Goal: Task Accomplishment & Management: Manage account settings

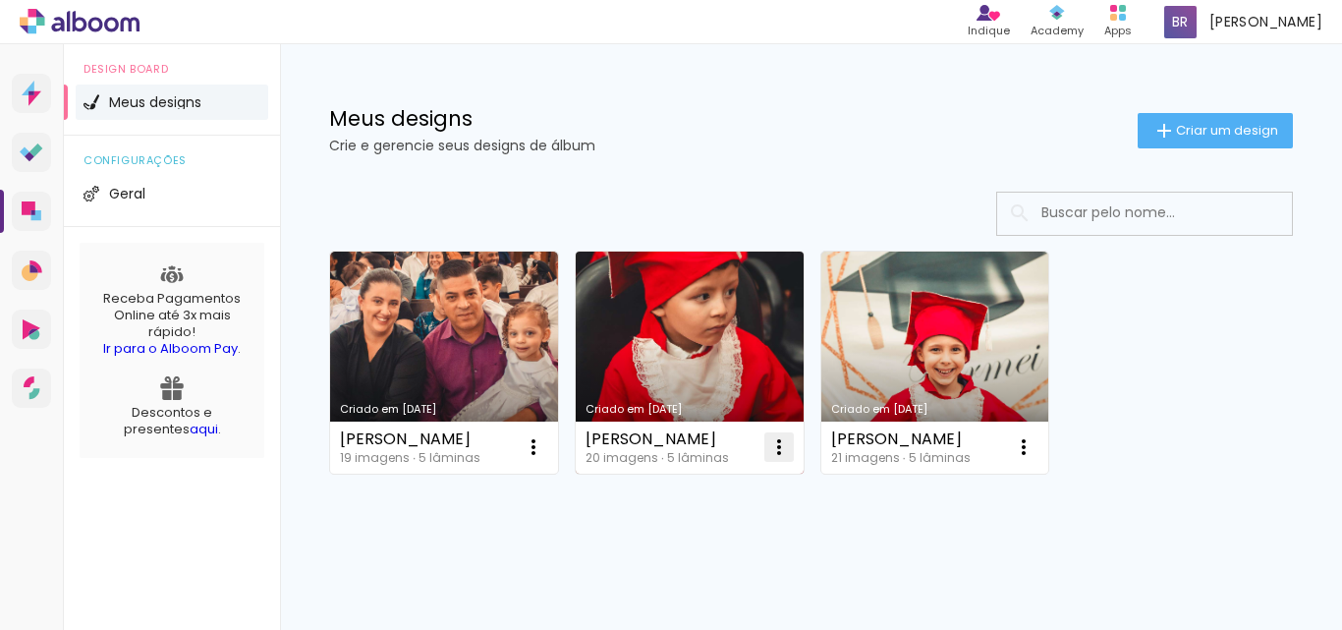
click at [545, 448] on iron-icon at bounding box center [534, 447] width 24 height 24
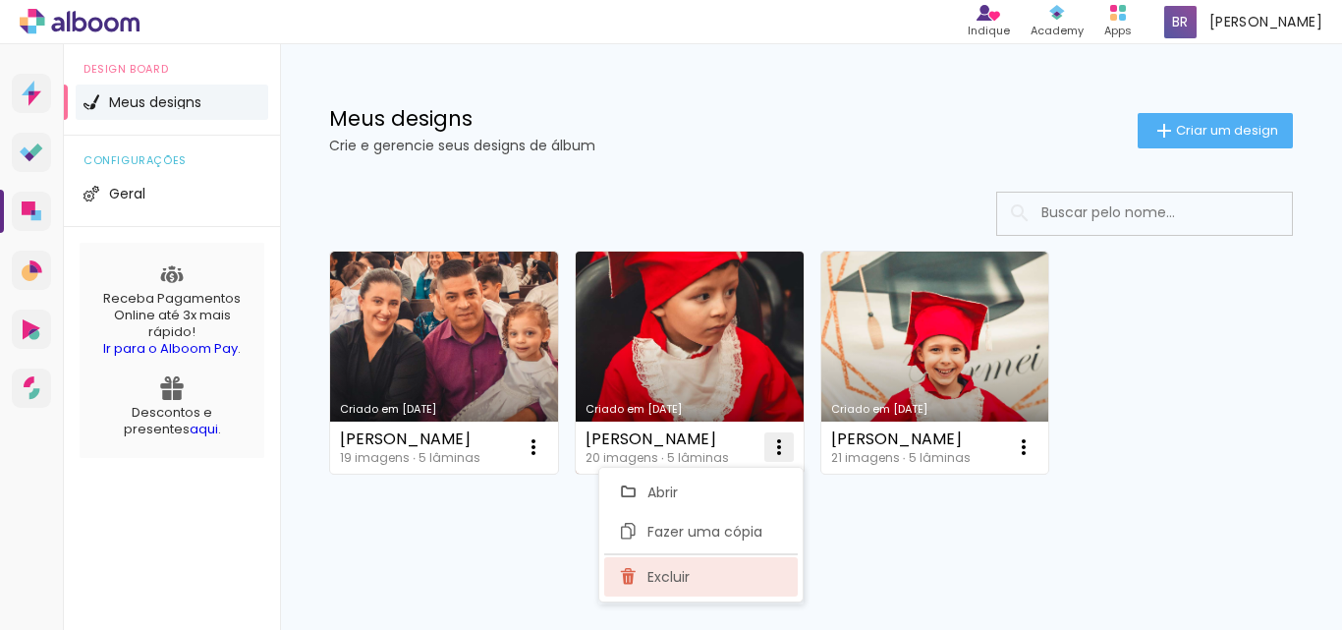
click at [674, 574] on span "Excluir" at bounding box center [668, 577] width 42 height 14
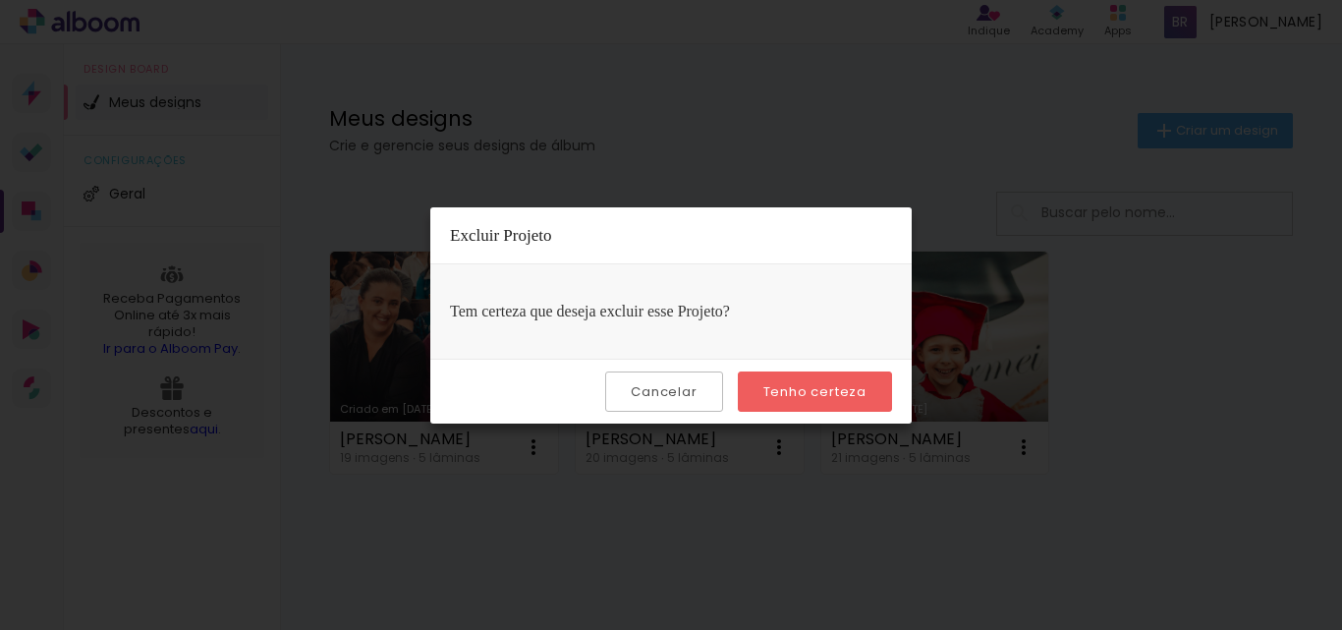
click at [0, 0] on slot "Tenho certeza" at bounding box center [0, 0] width 0 height 0
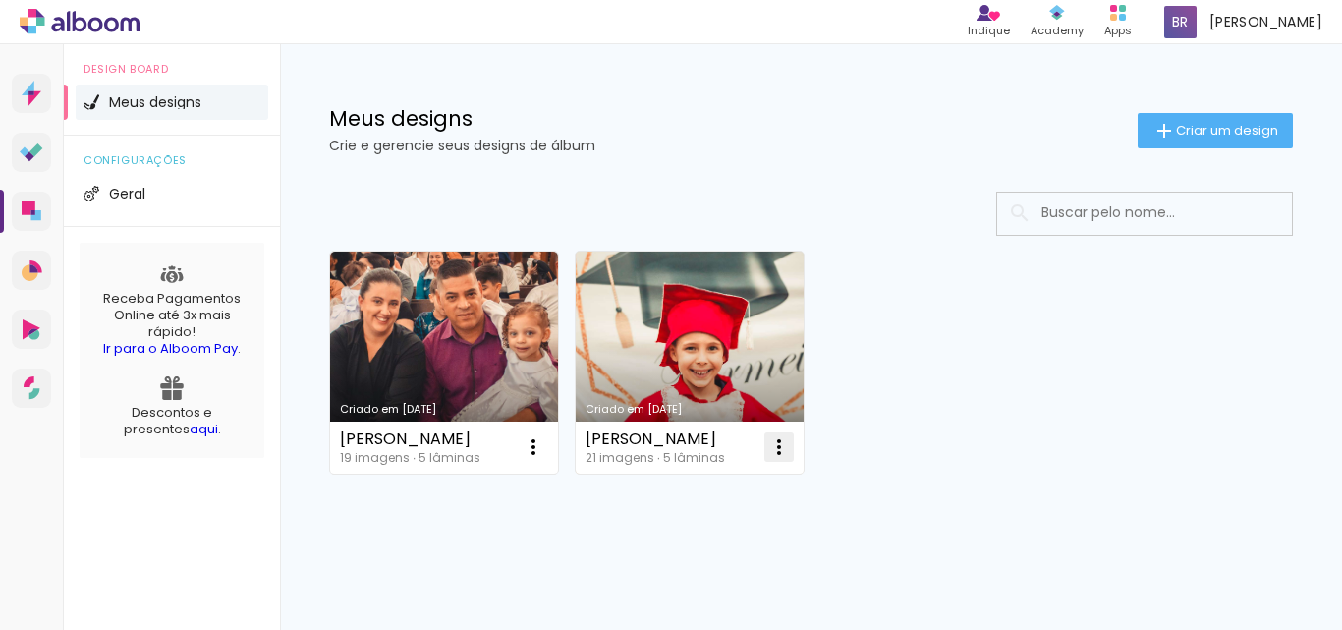
click at [545, 452] on iron-icon at bounding box center [534, 447] width 24 height 24
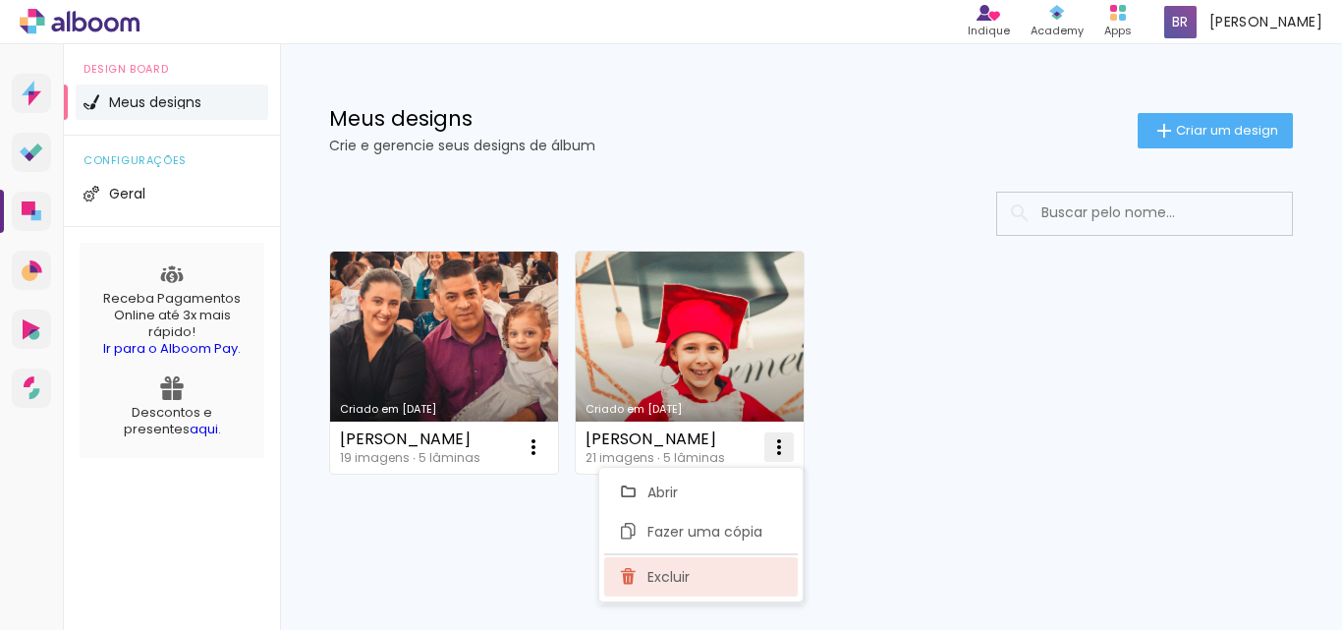
click at [674, 576] on span "Excluir" at bounding box center [668, 577] width 42 height 14
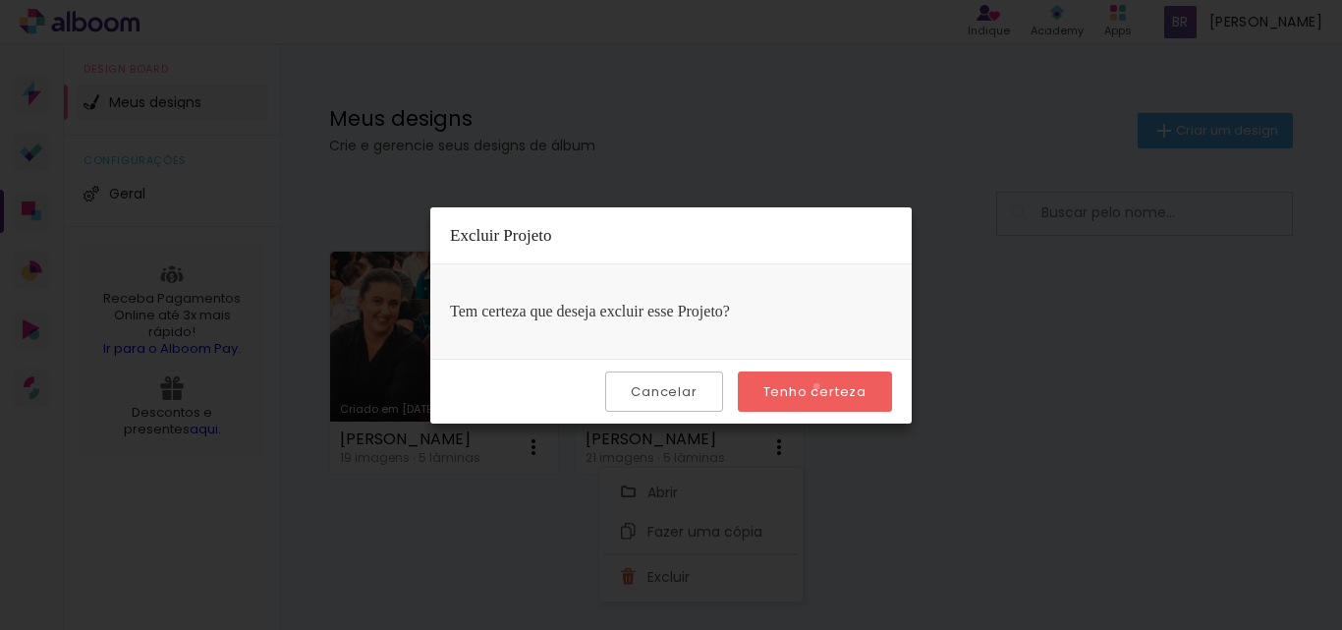
click at [0, 0] on slot "Tenho certeza" at bounding box center [0, 0] width 0 height 0
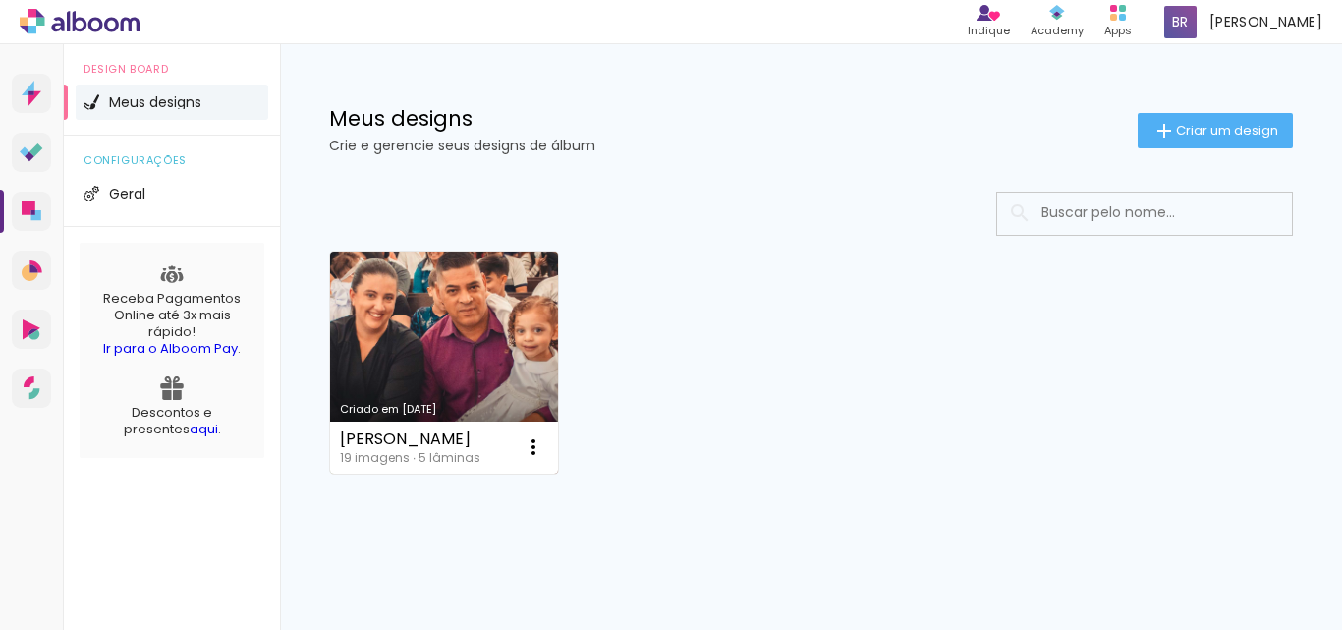
click at [458, 320] on link "Criado em [DATE]" at bounding box center [444, 362] width 228 height 222
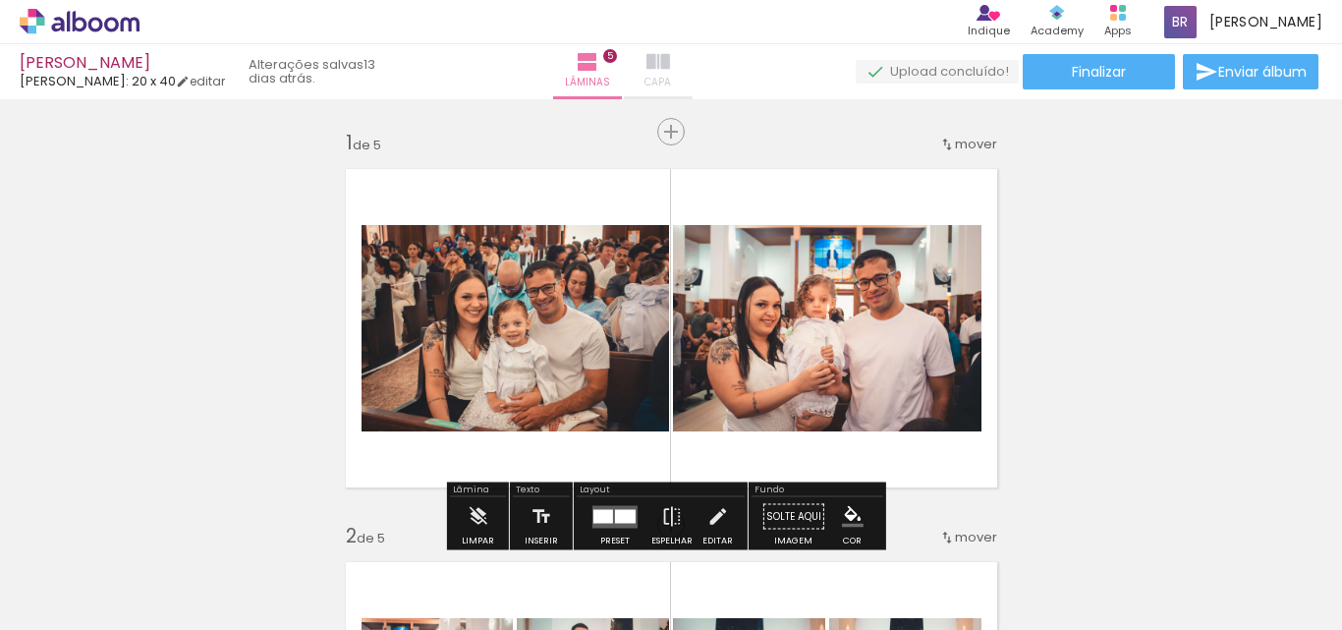
click at [670, 59] on iron-icon at bounding box center [658, 62] width 24 height 24
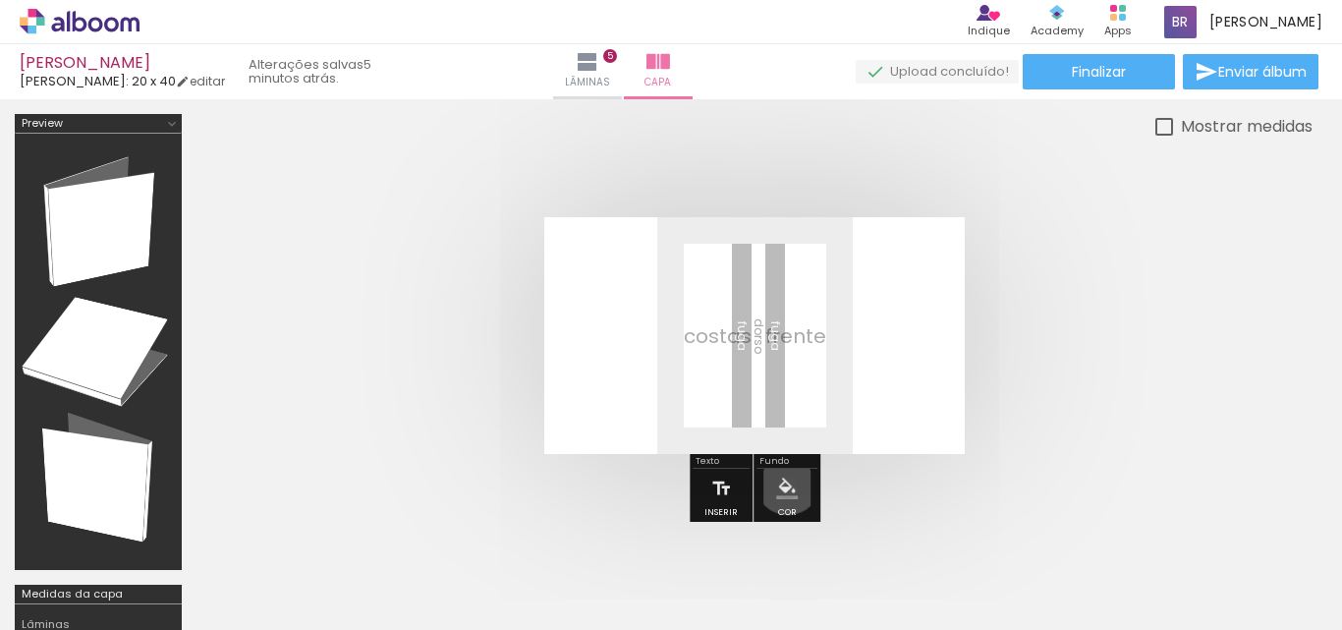
click at [785, 482] on iron-icon "color picker" at bounding box center [787, 488] width 22 height 22
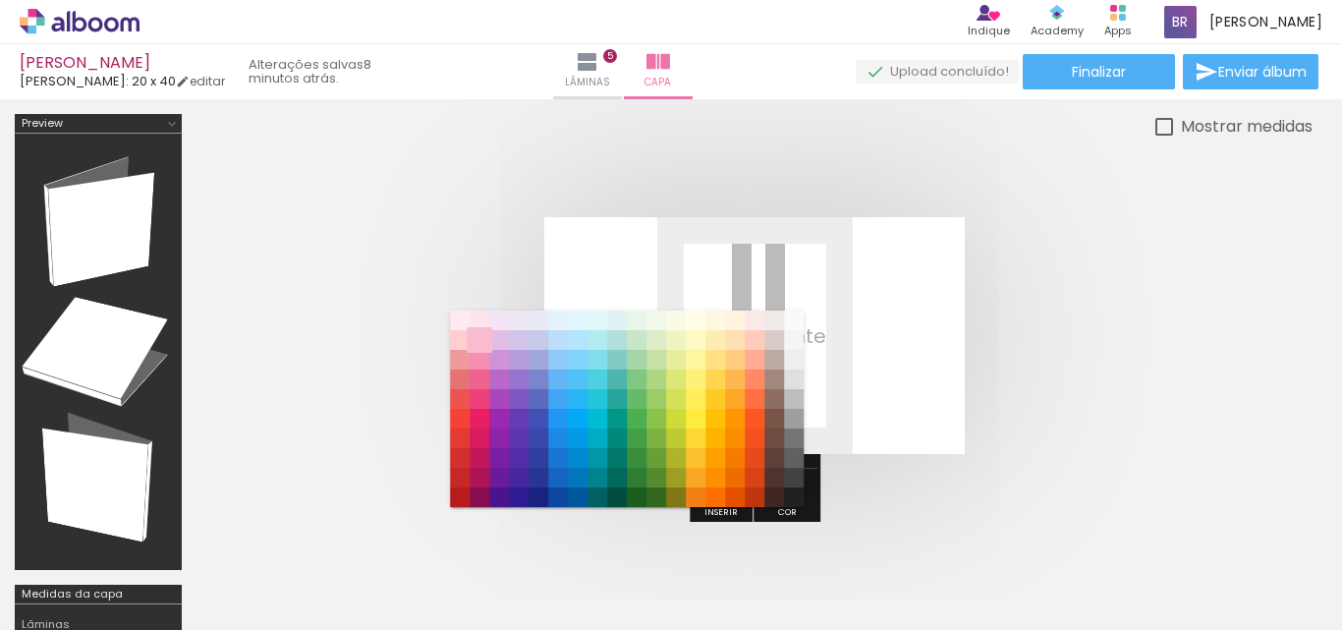
click at [484, 340] on paper-item "#f8bbd0" at bounding box center [479, 340] width 20 height 20
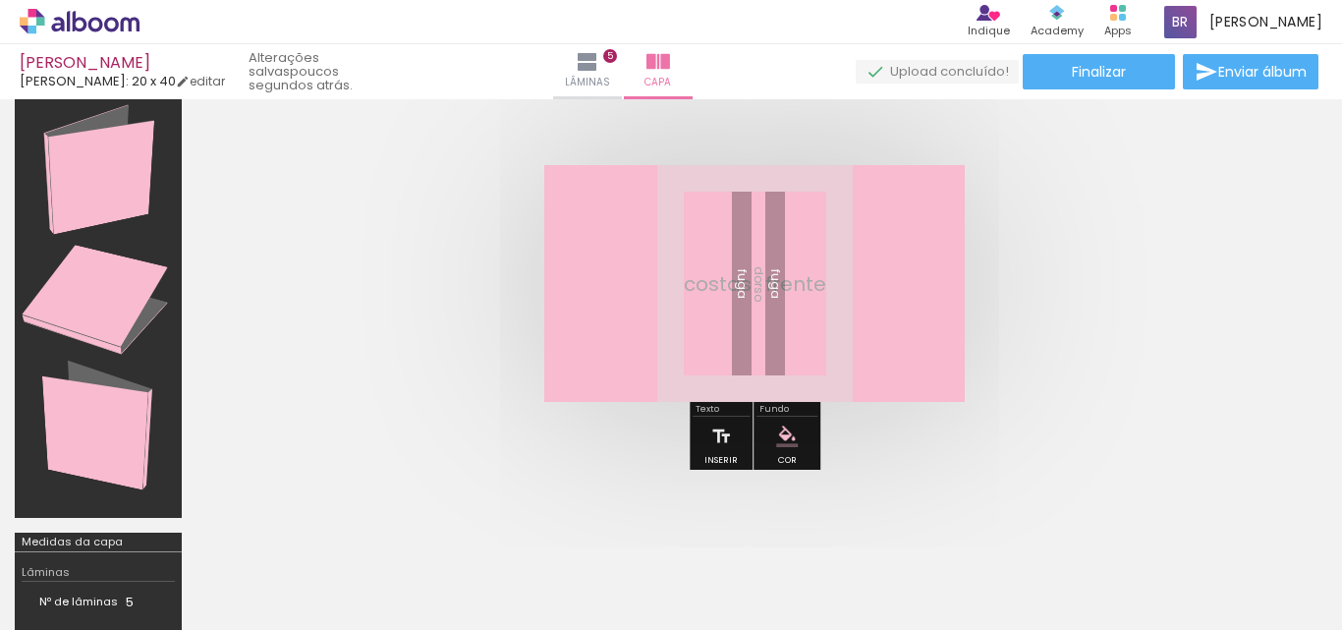
scroll to position [50, 0]
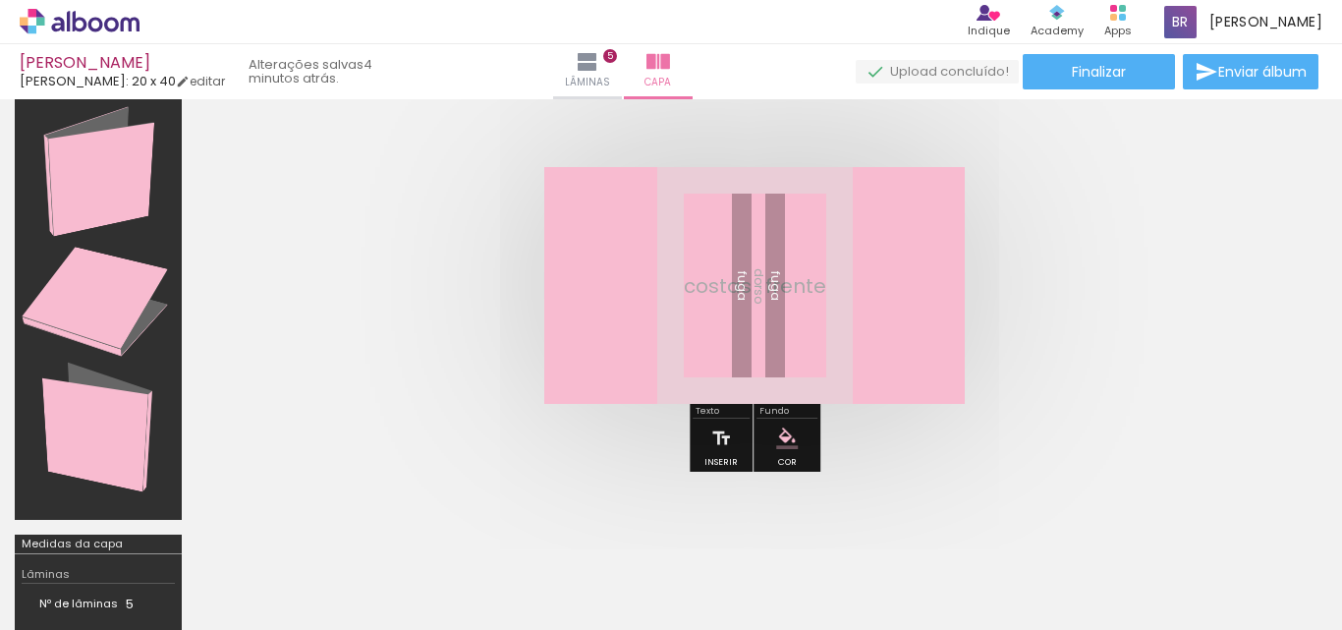
click at [1156, 221] on quentale-cover at bounding box center [754, 285] width 959 height 237
click at [786, 436] on iron-icon "color picker" at bounding box center [787, 438] width 22 height 22
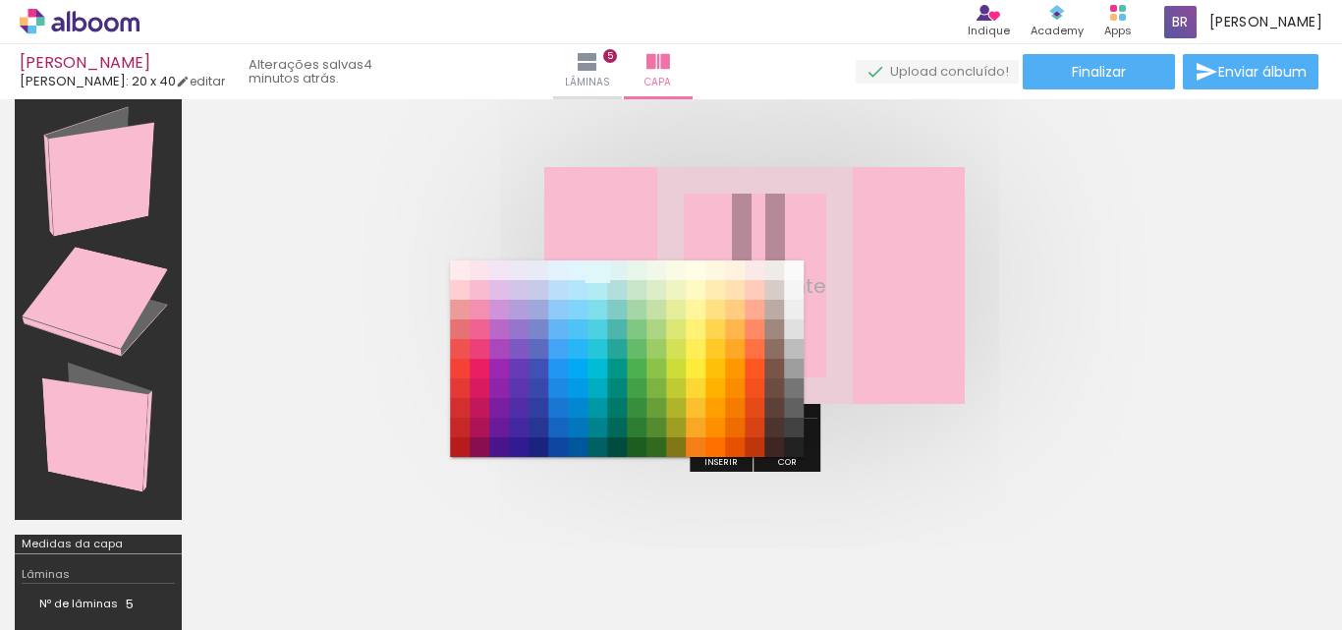
click at [596, 272] on paper-item "#e0f7fa" at bounding box center [597, 270] width 20 height 20
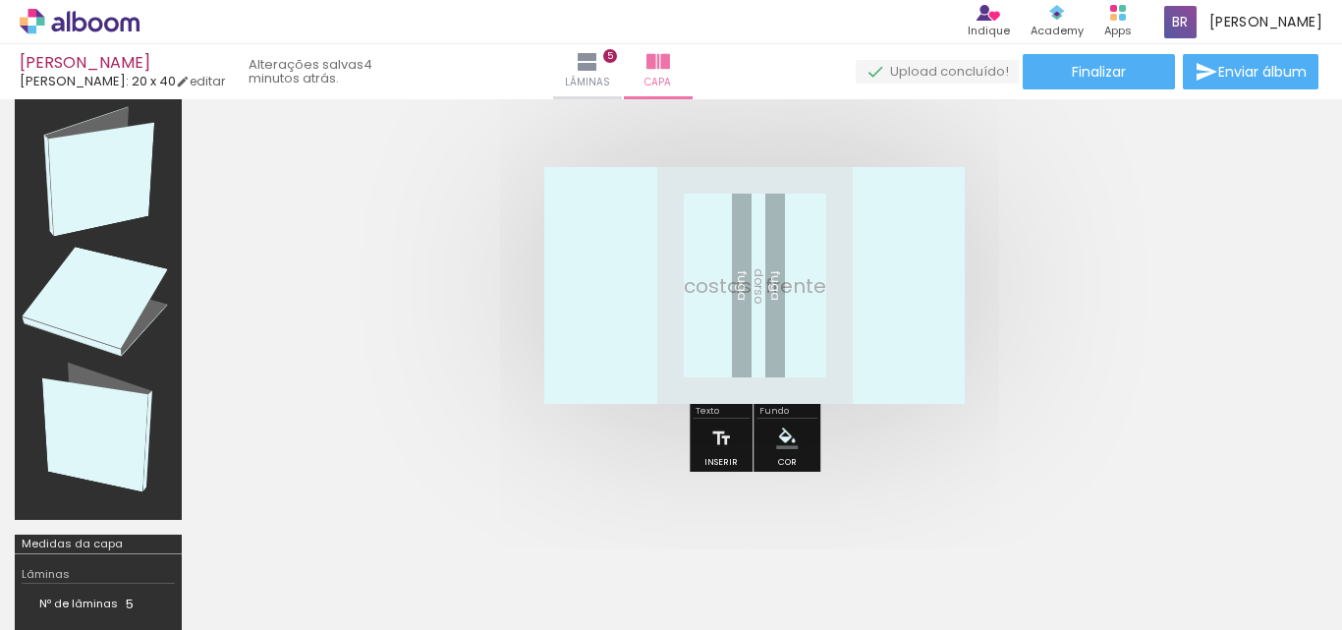
click at [782, 437] on iron-icon "color picker" at bounding box center [787, 438] width 22 height 22
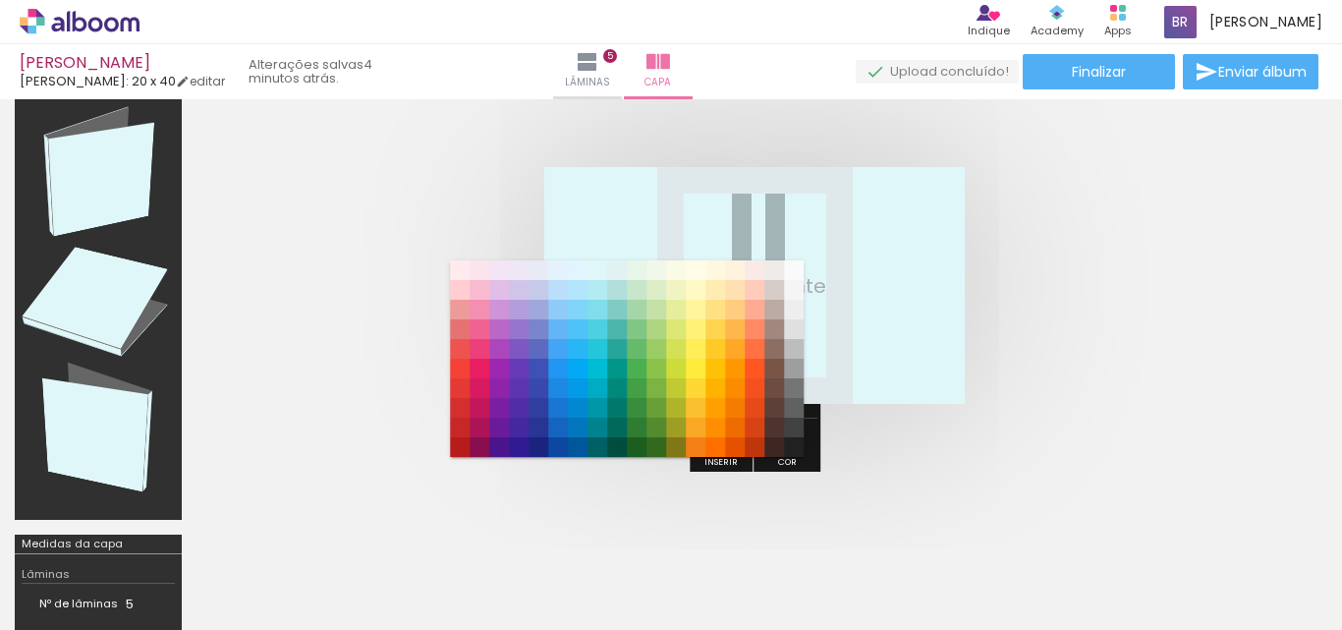
click at [559, 271] on paper-item "#e3f2fd" at bounding box center [558, 270] width 20 height 20
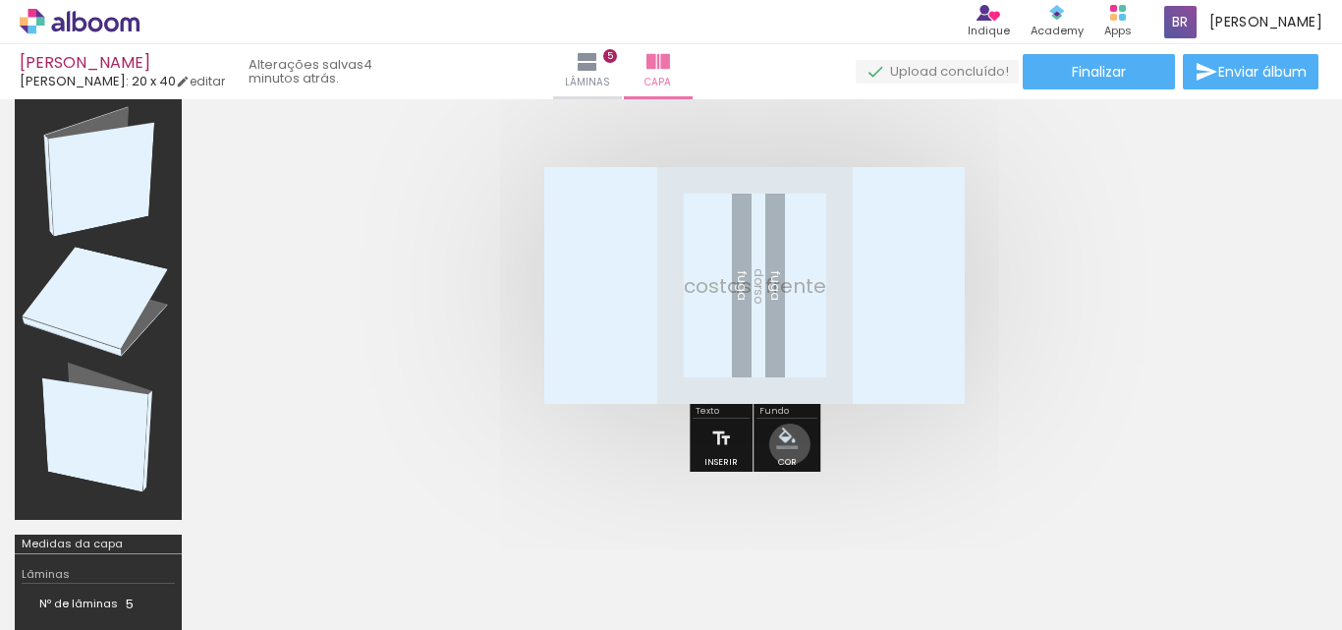
click at [787, 444] on iron-icon "color picker" at bounding box center [787, 438] width 22 height 22
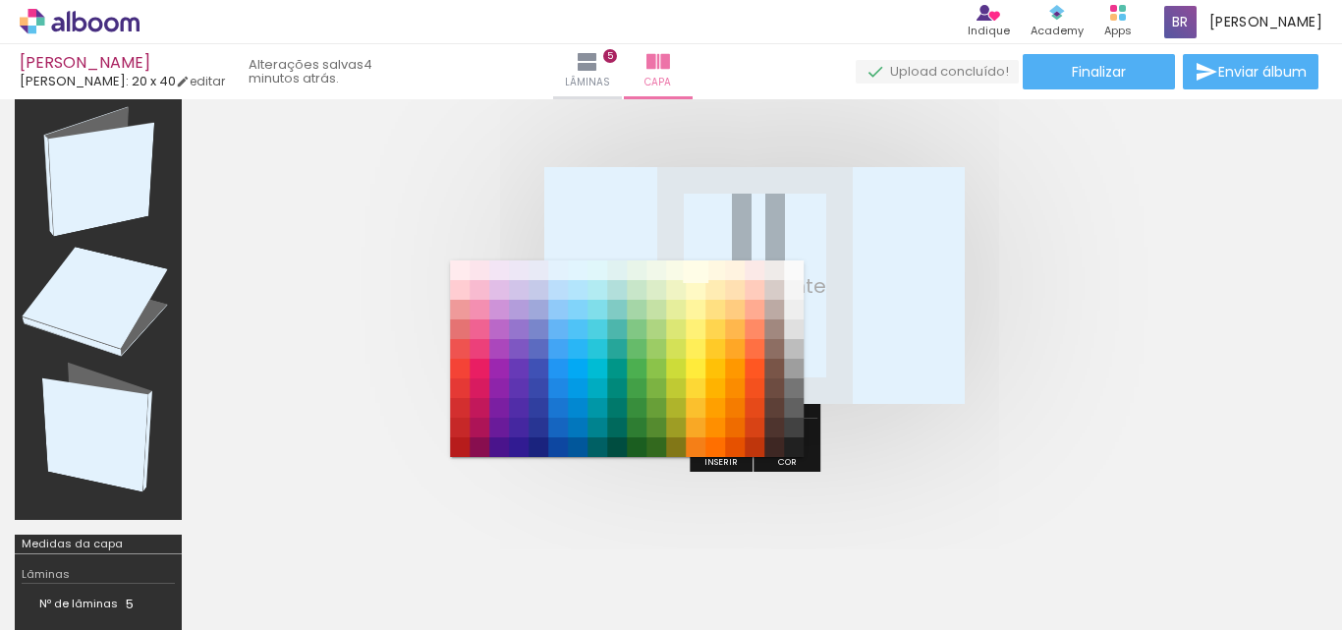
drag, startPoint x: 567, startPoint y: 272, endPoint x: 690, endPoint y: 268, distance: 123.8
click at [0, 0] on slot "#ffebee #ffcdd2 #ef9a9a #e57373 #ef5350 #f44336 #e53935 #d32f2f #c62828 #b71c1c…" at bounding box center [0, 0] width 0 height 0
click at [677, 270] on paper-item "#f9fbe7" at bounding box center [676, 270] width 20 height 20
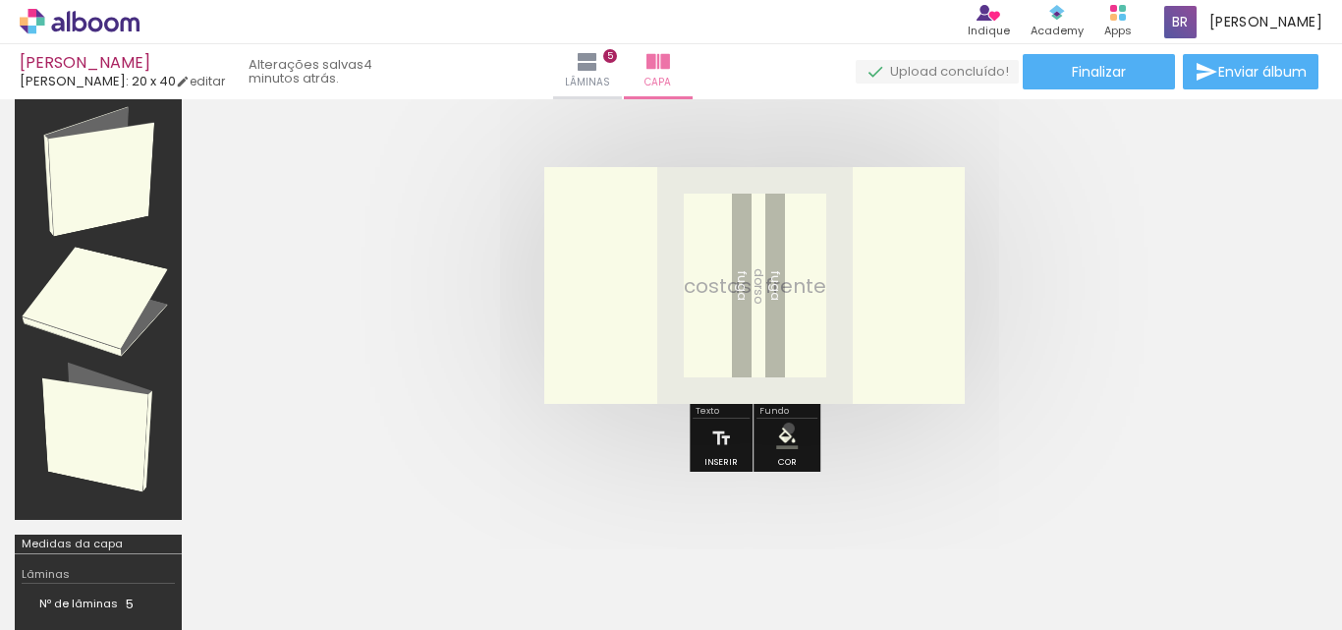
click at [786, 428] on iron-icon "color picker" at bounding box center [787, 438] width 22 height 22
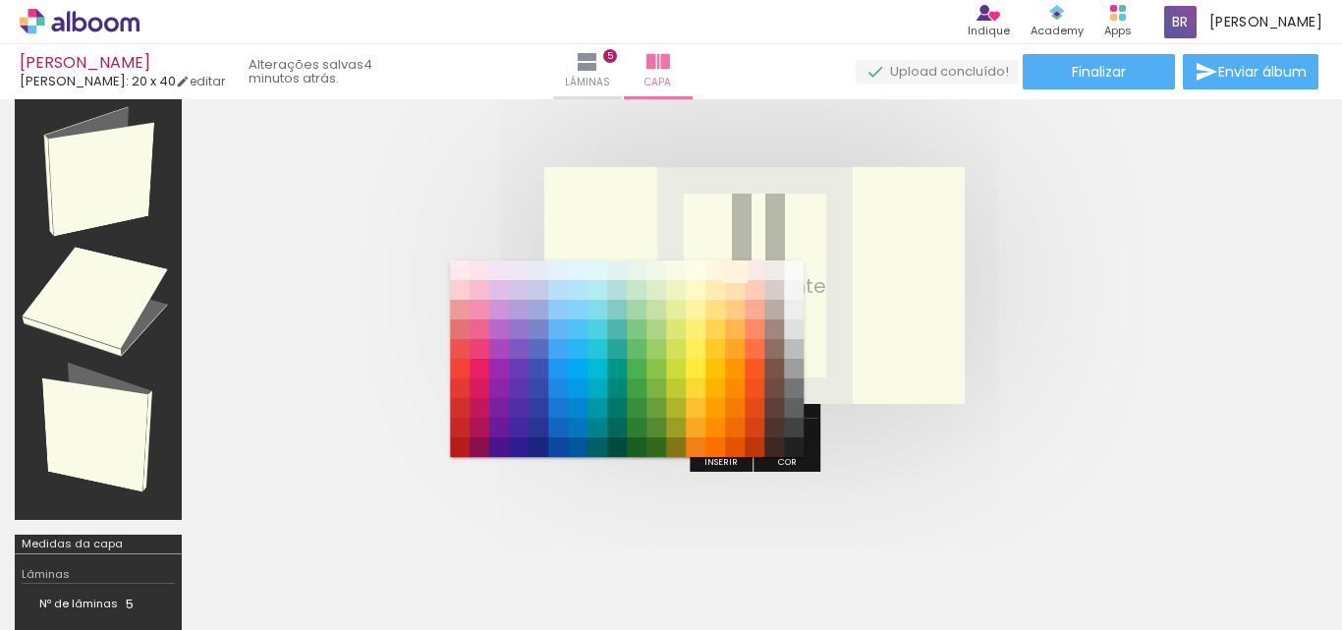
click at [738, 268] on paper-item "#fff3e0" at bounding box center [735, 270] width 20 height 20
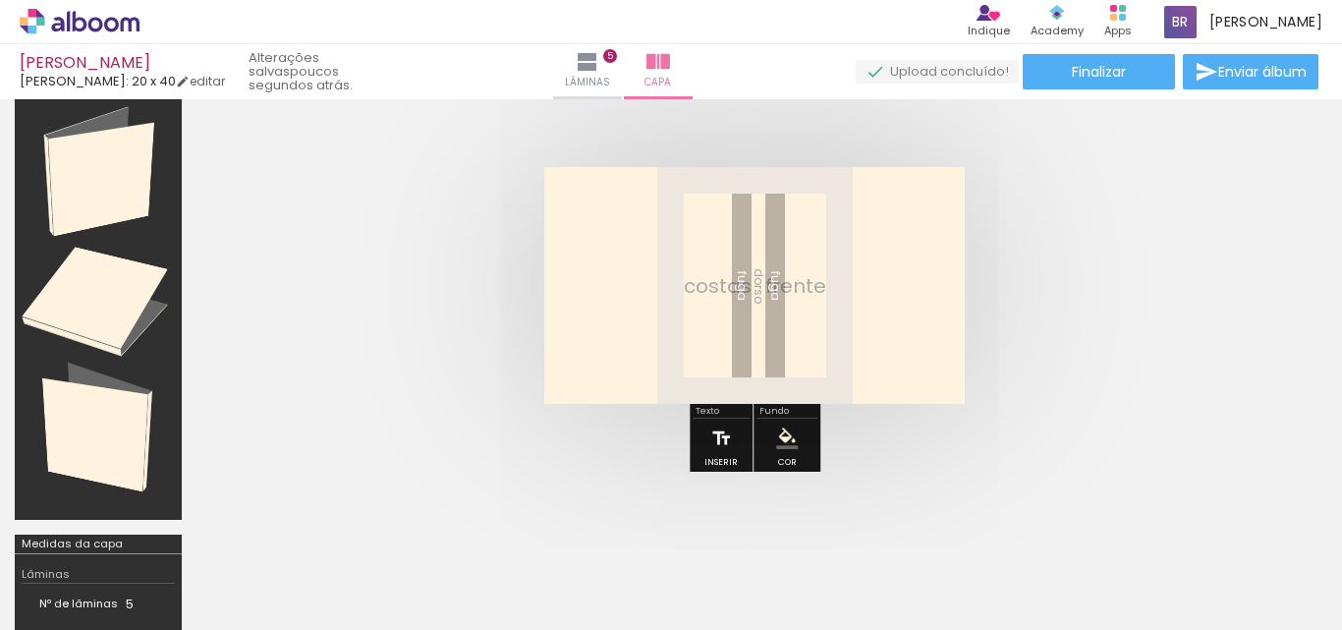
click at [718, 443] on iron-icon at bounding box center [721, 437] width 22 height 39
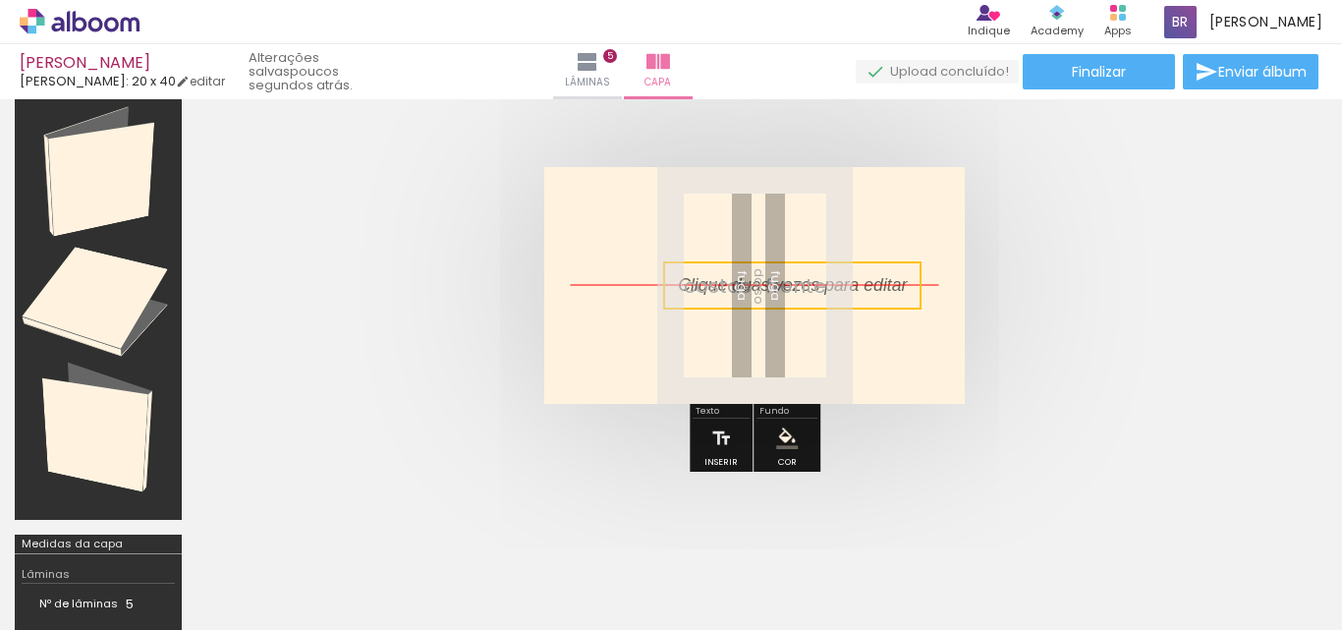
drag, startPoint x: 703, startPoint y: 278, endPoint x: 736, endPoint y: 276, distance: 32.5
click at [736, 276] on quentale-selection at bounding box center [792, 285] width 258 height 48
click at [733, 276] on quentale-selection at bounding box center [792, 285] width 258 height 48
click at [733, 277] on quentale-selection at bounding box center [792, 285] width 258 height 48
click at [687, 284] on quentale-selection at bounding box center [791, 285] width 258 height 48
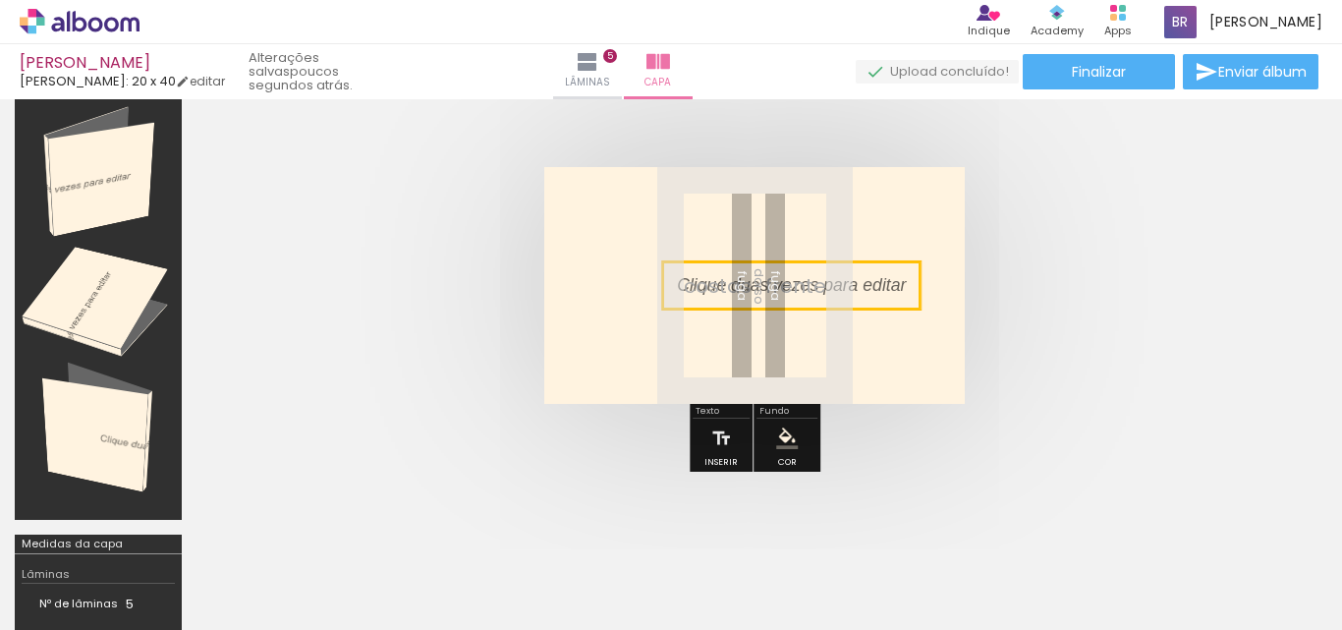
type input "Sans Serif"
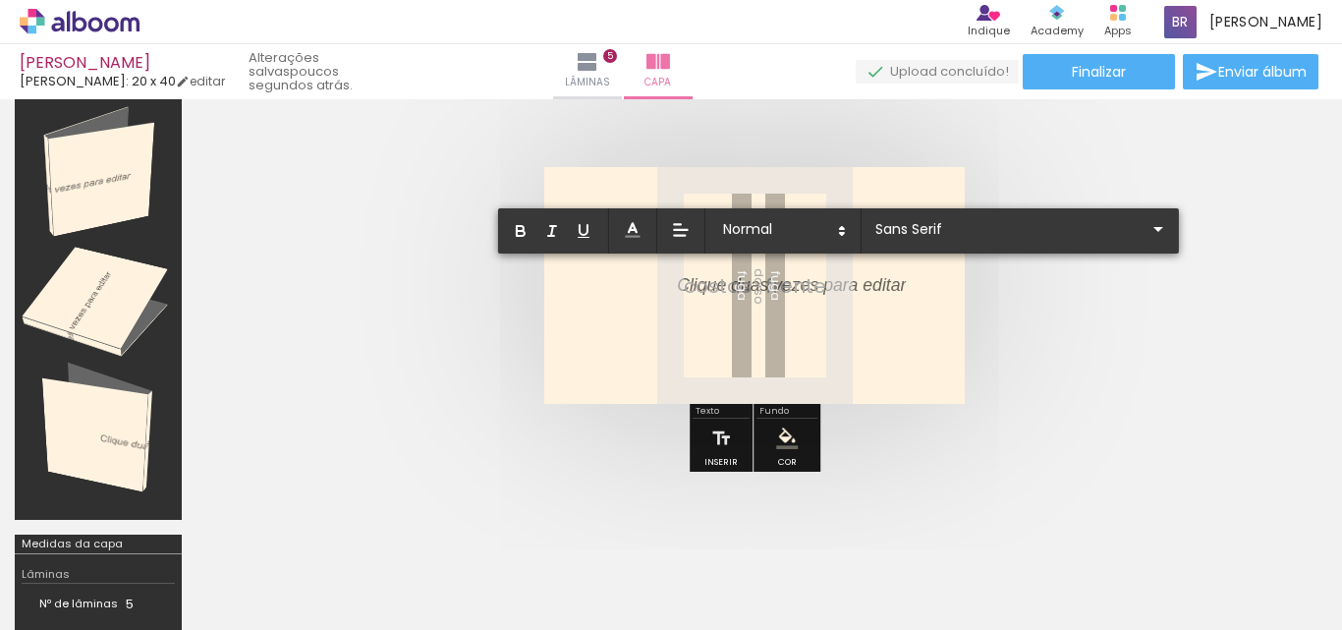
click at [816, 285] on p at bounding box center [791, 297] width 229 height 25
click at [818, 288] on p at bounding box center [791, 297] width 229 height 25
click at [873, 279] on div at bounding box center [791, 285] width 229 height 25
click at [876, 282] on div at bounding box center [791, 285] width 229 height 25
click at [891, 324] on quentale-layouter at bounding box center [754, 285] width 420 height 237
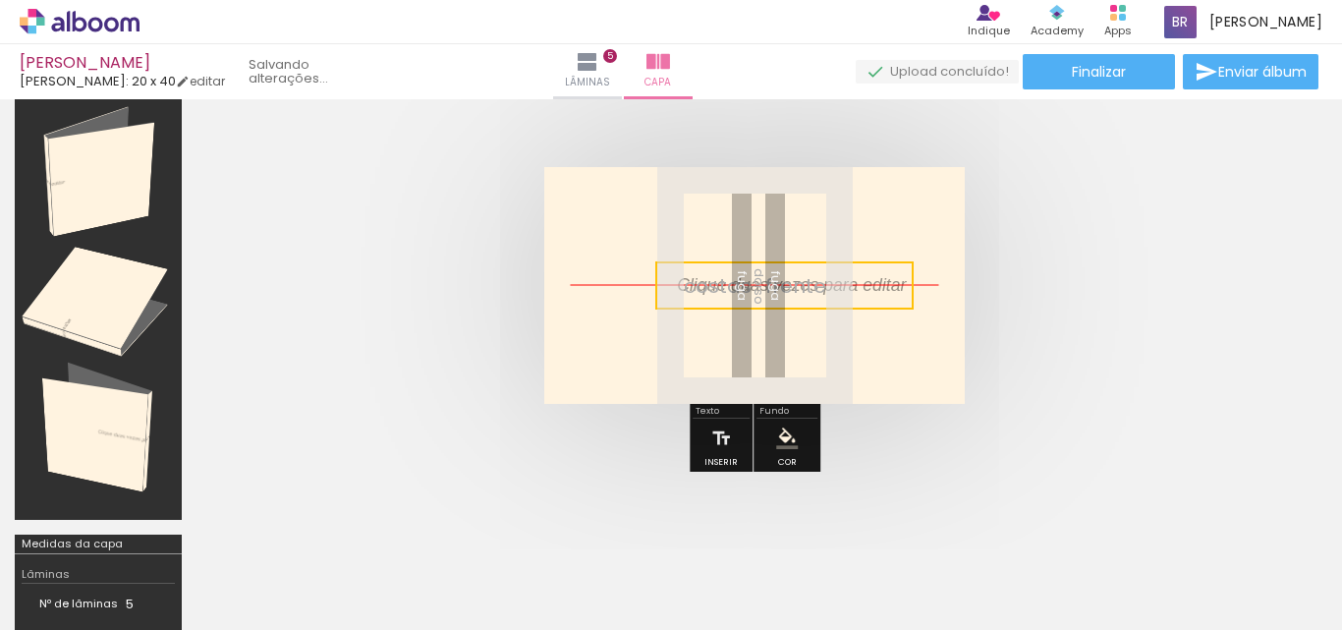
drag, startPoint x: 888, startPoint y: 283, endPoint x: 881, endPoint y: 296, distance: 14.5
click at [881, 296] on quentale-selection at bounding box center [784, 285] width 258 height 48
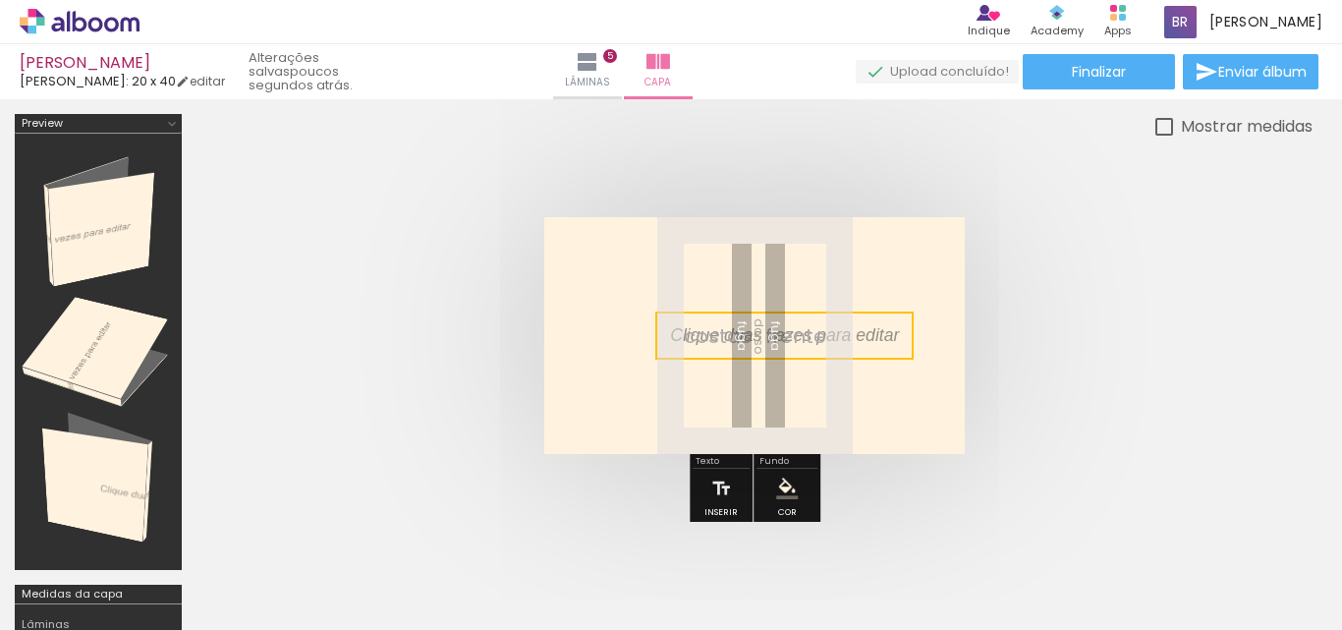
scroll to position [50, 0]
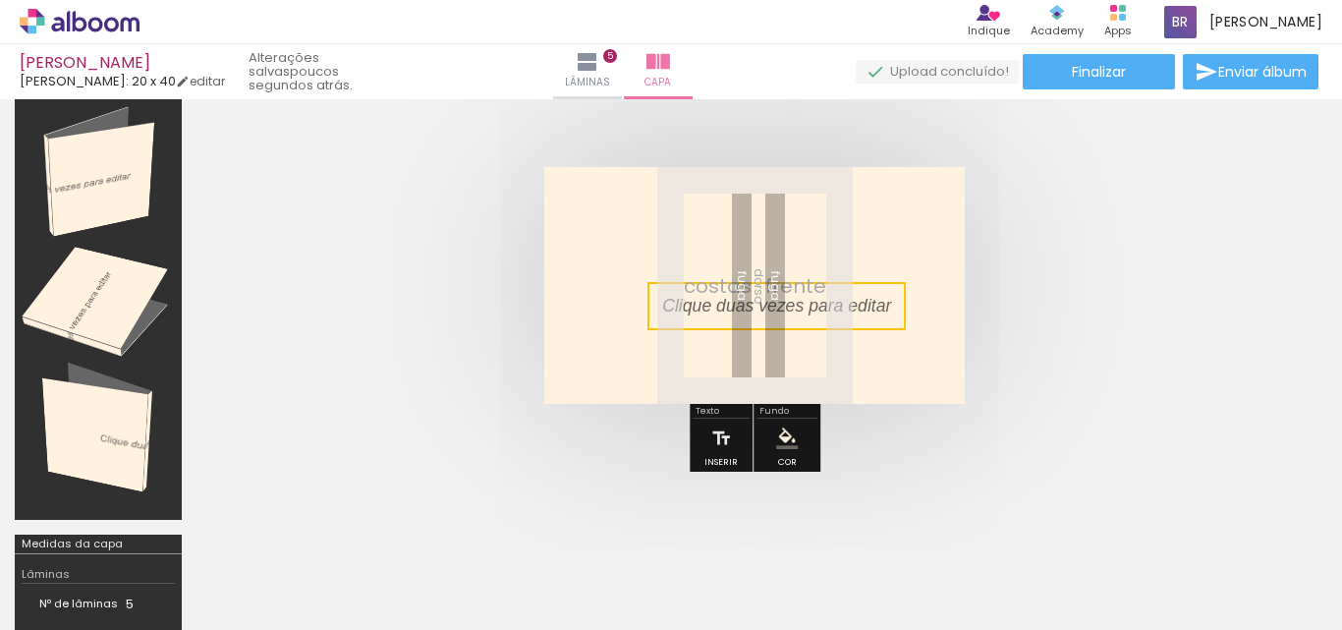
drag, startPoint x: 841, startPoint y: 281, endPoint x: 832, endPoint y: 301, distance: 21.5
click at [833, 300] on quentale-selection at bounding box center [776, 306] width 258 height 48
click at [831, 303] on quentale-selection at bounding box center [776, 304] width 258 height 48
click at [833, 304] on p at bounding box center [791, 304] width 258 height 25
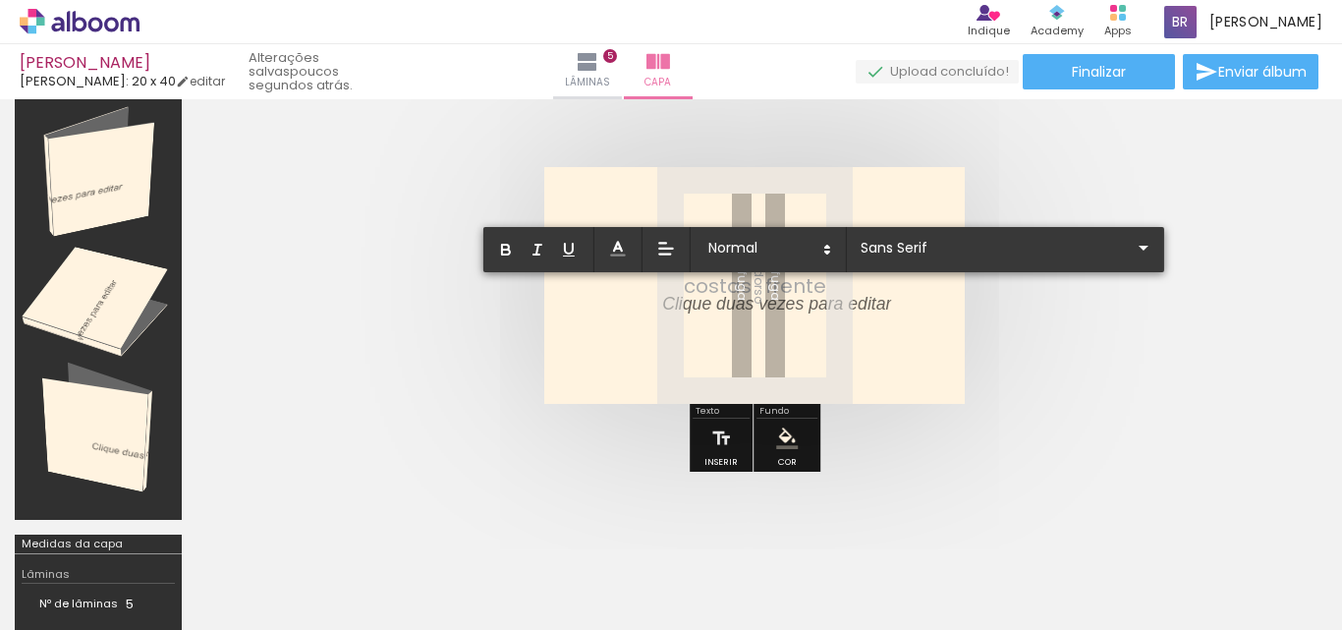
click at [1018, 350] on quentale-cover at bounding box center [754, 285] width 959 height 237
click at [1011, 305] on quentale-cover at bounding box center [754, 285] width 959 height 237
click at [1011, 306] on quentale-cover at bounding box center [754, 285] width 959 height 237
click at [480, 304] on quentale-cover at bounding box center [754, 285] width 959 height 237
click at [480, 308] on quentale-cover at bounding box center [754, 285] width 959 height 237
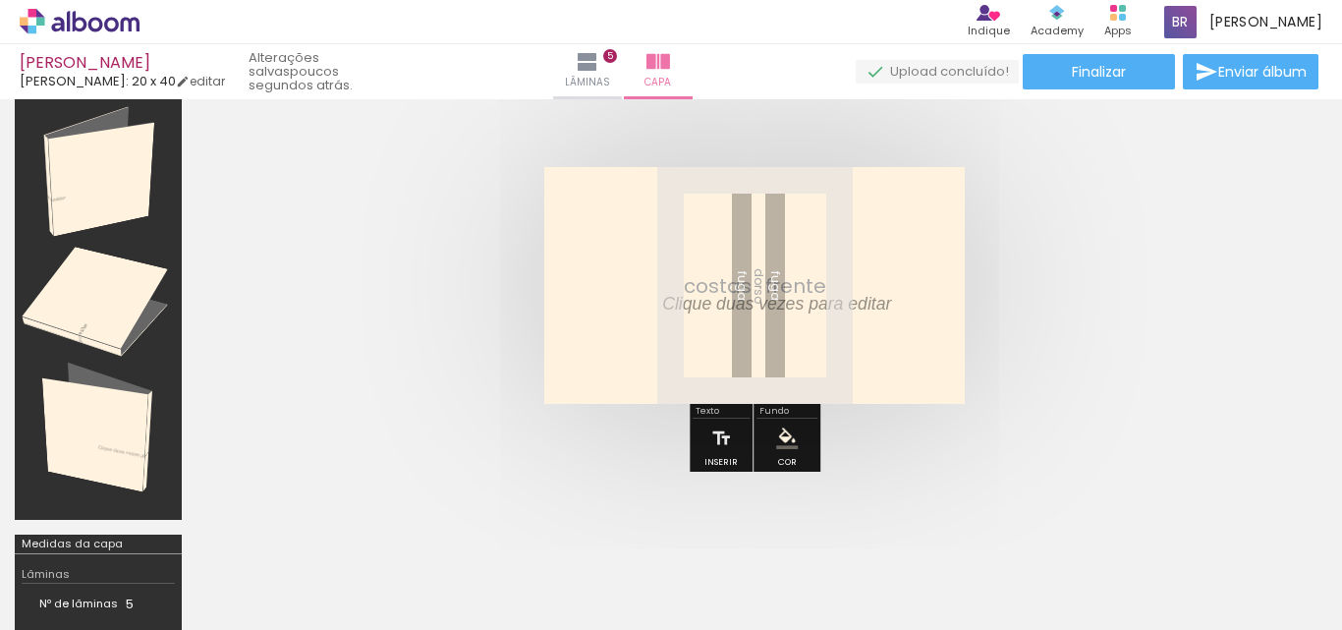
click at [47, 602] on span "Adicionar Fotos" at bounding box center [69, 603] width 59 height 22
click at [0, 0] on input "file" at bounding box center [0, 0] width 0 height 0
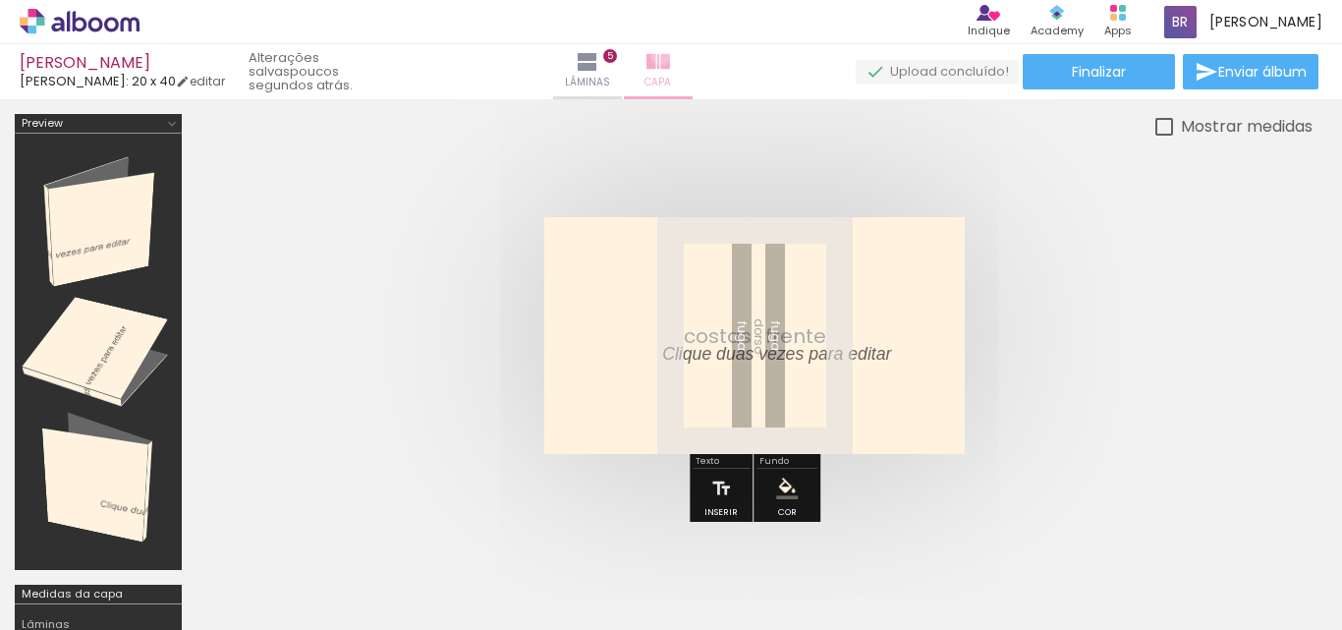
click at [670, 55] on iron-icon at bounding box center [658, 62] width 24 height 24
click at [650, 332] on div at bounding box center [776, 354] width 258 height 48
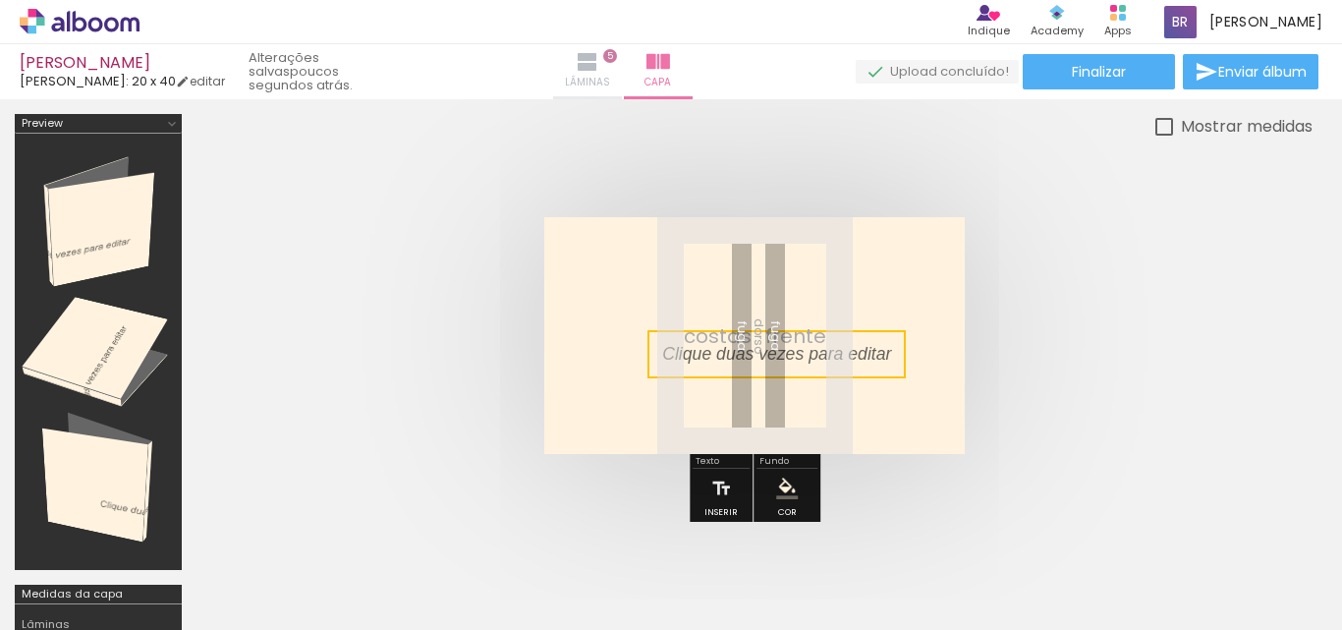
click at [599, 60] on iron-icon at bounding box center [588, 62] width 24 height 24
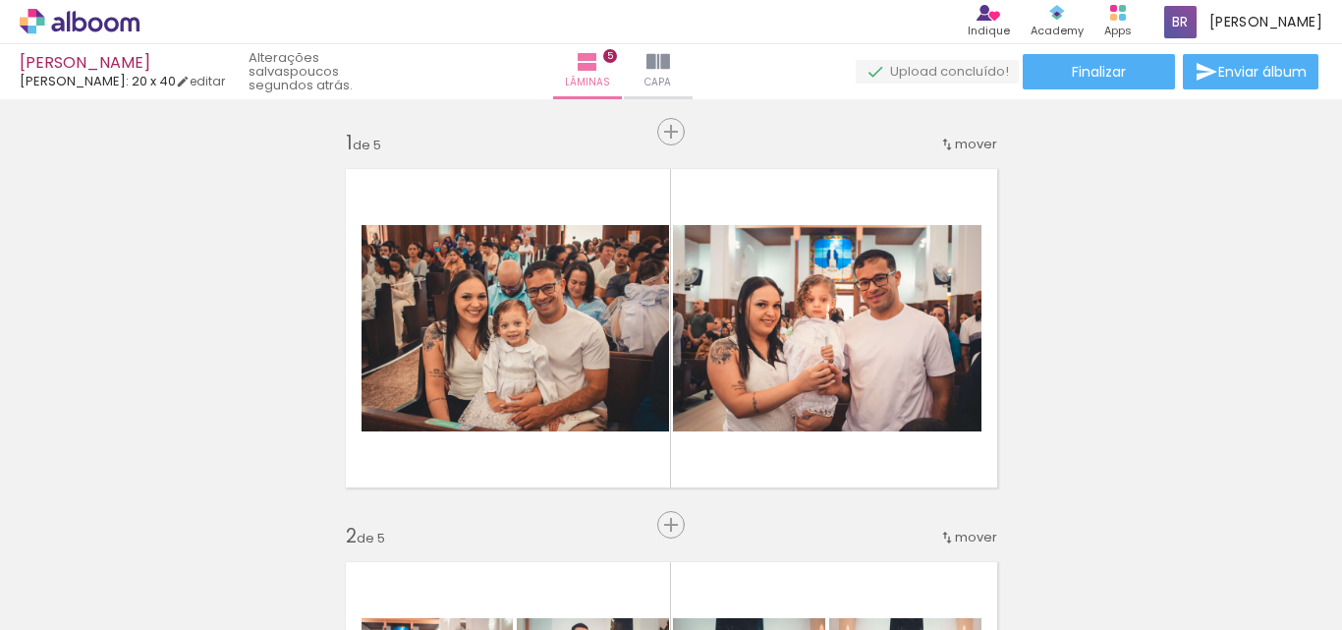
drag, startPoint x: 193, startPoint y: 80, endPoint x: 255, endPoint y: 104, distance: 66.6
click at [194, 80] on link "editar" at bounding box center [200, 81] width 49 height 17
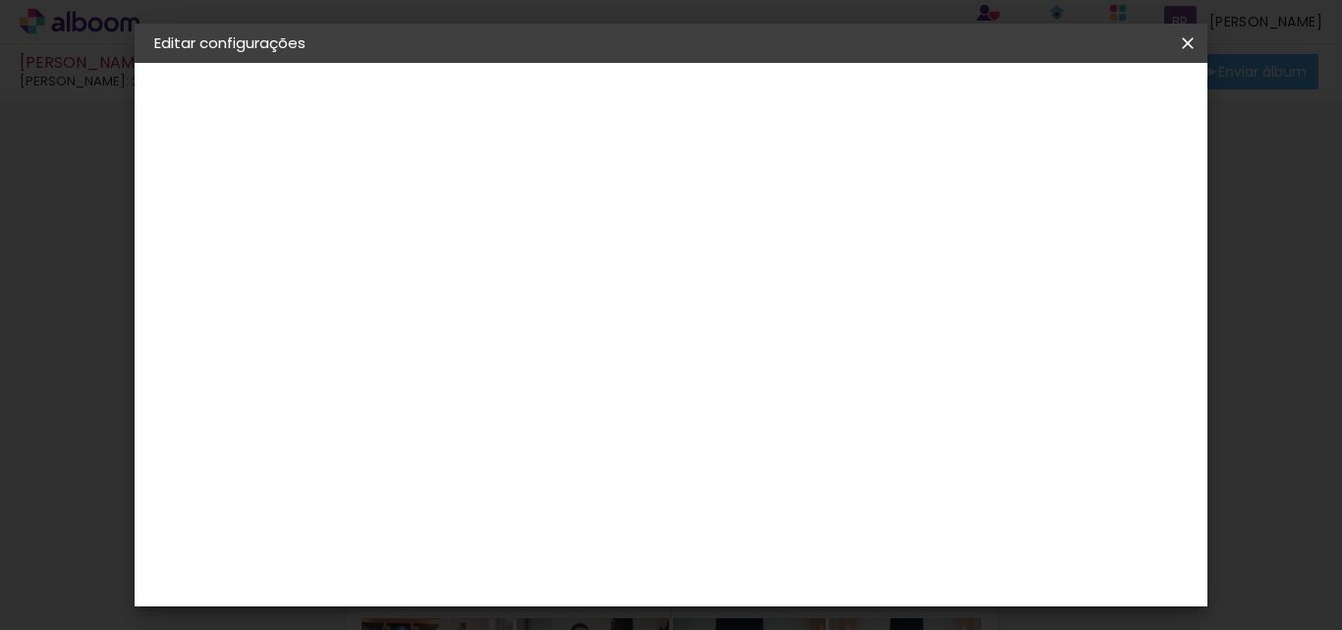
drag, startPoint x: 1187, startPoint y: 43, endPoint x: 835, endPoint y: 104, distance: 357.8
click at [1187, 42] on iron-icon at bounding box center [1188, 43] width 24 height 20
click at [833, 97] on span "Salvar configurações" at bounding box center [783, 111] width 100 height 28
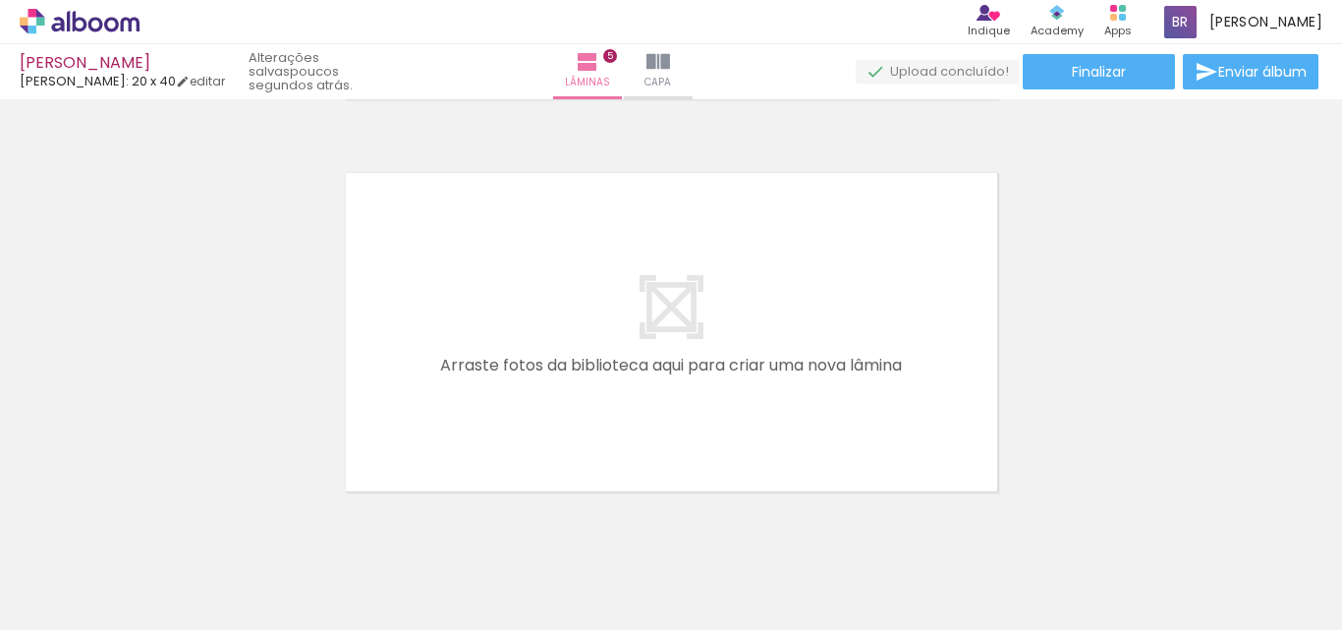
scroll to position [1940, 0]
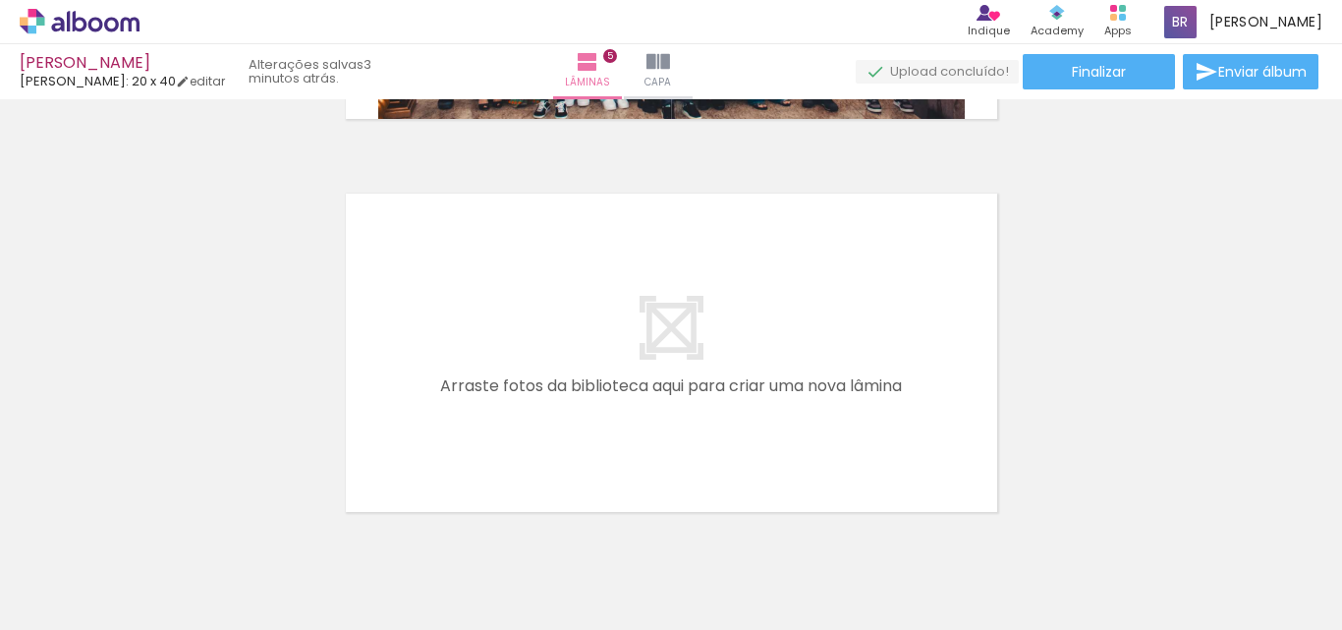
click at [91, 23] on icon at bounding box center [95, 24] width 15 height 15
